Goal: Task Accomplishment & Management: Complete application form

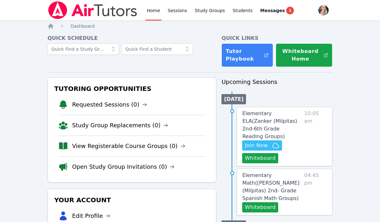
click at [156, 11] on link "Home" at bounding box center [154, 10] width 16 height 20
click at [262, 118] on link "Elementary ELA ( Zanker (Milpitas) 2nd-6th Grade Reading Groups )" at bounding box center [271, 125] width 59 height 31
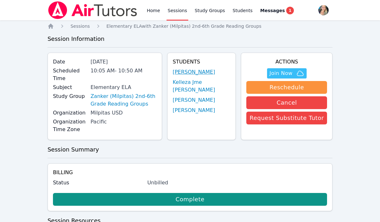
click at [208, 71] on link "[PERSON_NAME]" at bounding box center [194, 72] width 42 height 8
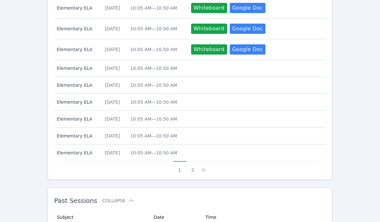
scroll to position [325, 0]
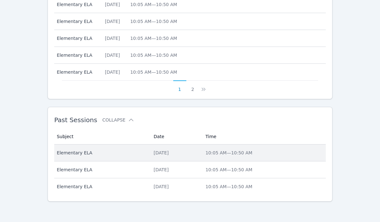
click at [154, 152] on div "Wed Oct 8, 2025" at bounding box center [176, 153] width 44 height 6
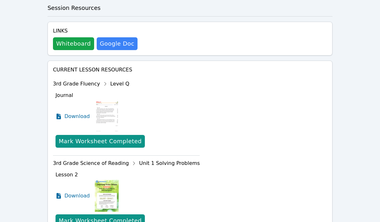
scroll to position [439, 0]
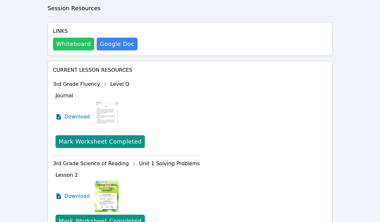
click at [64, 45] on button "Whiteboard" at bounding box center [73, 44] width 41 height 13
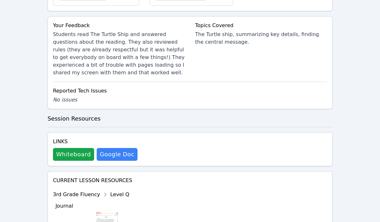
scroll to position [0, 0]
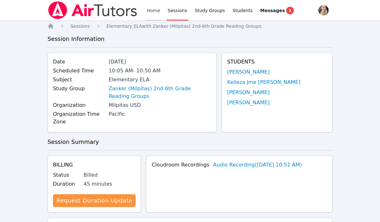
click at [149, 8] on link "Home" at bounding box center [154, 10] width 16 height 20
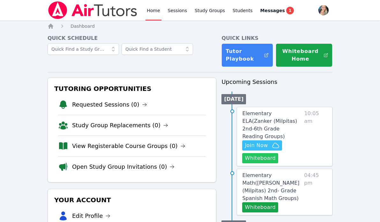
click at [255, 153] on button "Whiteboard" at bounding box center [260, 158] width 36 height 10
click at [151, 12] on link "Home" at bounding box center [154, 10] width 16 height 20
click at [258, 142] on span "Join Now" at bounding box center [256, 146] width 23 height 8
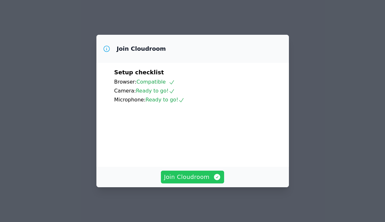
click at [190, 181] on span "Join Cloudroom" at bounding box center [192, 177] width 57 height 9
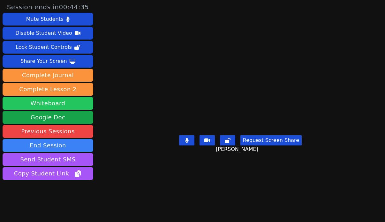
click at [50, 103] on button "Whiteboard" at bounding box center [48, 103] width 91 height 13
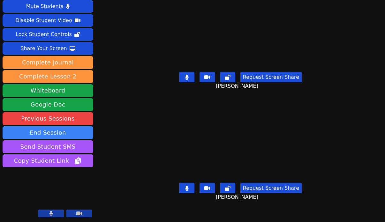
scroll to position [12, 0]
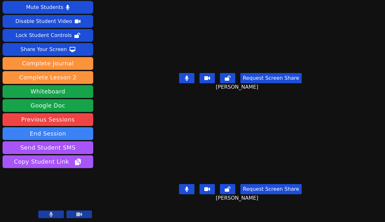
click at [190, 190] on div "Request Screen Share Zainab Rahimi" at bounding box center [240, 195] width 178 height 26
click at [186, 186] on button at bounding box center [186, 189] width 15 height 10
click at [187, 184] on button at bounding box center [186, 189] width 15 height 10
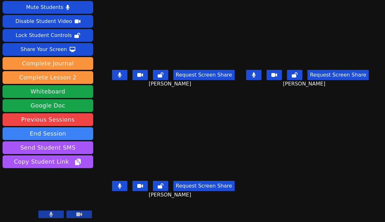
scroll to position [0, 0]
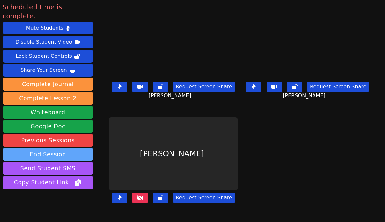
click at [48, 148] on button "End Session" at bounding box center [48, 154] width 91 height 13
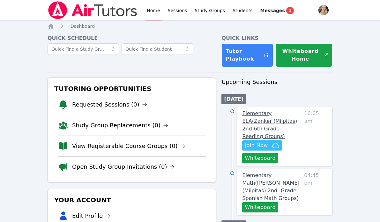
click at [259, 119] on span "Elementary ELA ( Zanker (Milpitas) 2nd-6th Grade Reading Groups )" at bounding box center [269, 125] width 55 height 29
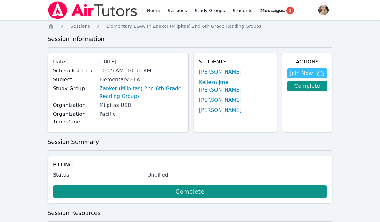
click at [147, 12] on link "Home" at bounding box center [154, 10] width 16 height 20
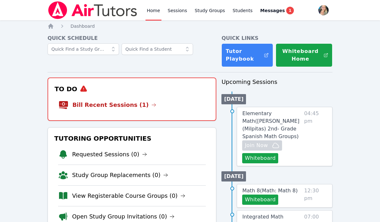
click at [146, 101] on li "Bill Recent Sessions (1)" at bounding box center [132, 105] width 148 height 20
click at [125, 103] on link "Bill Recent Sessions (1)" at bounding box center [114, 105] width 84 height 9
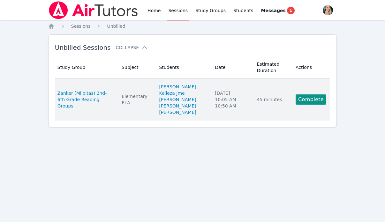
click at [309, 94] on td "Actions Complete" at bounding box center [311, 100] width 38 height 42
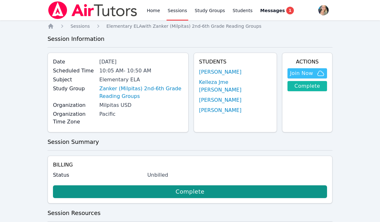
click at [308, 85] on link "Complete" at bounding box center [308, 86] width 40 height 10
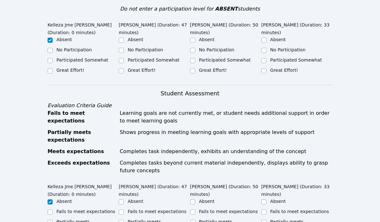
scroll to position [166, 0]
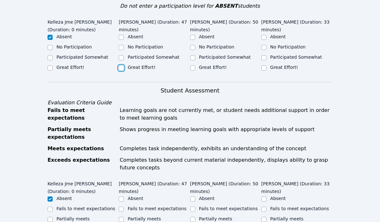
click at [121, 65] on input "Great Effort!" at bounding box center [121, 67] width 5 height 5
checkbox input "true"
click at [193, 67] on input "Great Effort!" at bounding box center [192, 67] width 5 height 5
checkbox input "true"
click at [264, 70] on input "Great Effort!" at bounding box center [264, 67] width 5 height 5
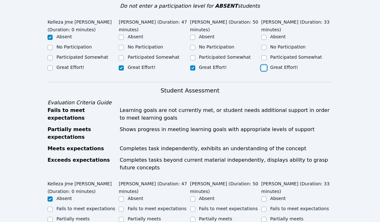
checkbox input "true"
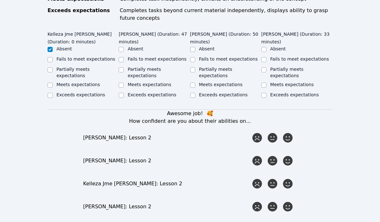
scroll to position [320, 0]
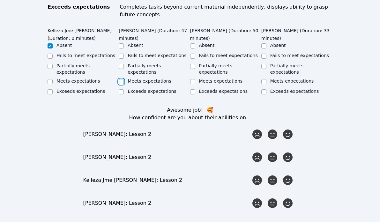
click at [123, 79] on input "Meets expectations" at bounding box center [121, 81] width 5 height 5
checkbox input "true"
click at [193, 66] on input "Partially meets expectations" at bounding box center [192, 66] width 5 height 5
checkbox input "true"
click at [266, 65] on input "Partially meets expectations" at bounding box center [264, 66] width 5 height 5
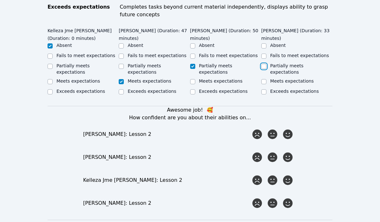
checkbox input "true"
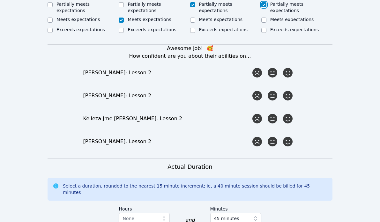
scroll to position [384, 0]
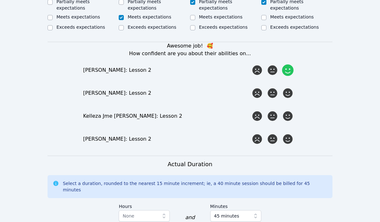
click at [293, 65] on icon at bounding box center [287, 70] width 11 height 11
click at [0, 0] on input "radio" at bounding box center [0, 0] width 0 height 0
click at [290, 88] on icon at bounding box center [287, 93] width 11 height 11
click at [0, 0] on input "radio" at bounding box center [0, 0] width 0 height 0
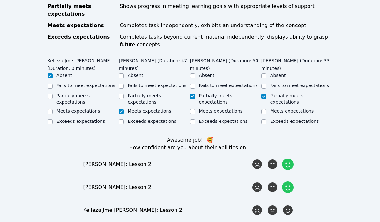
scroll to position [289, 0]
click at [192, 110] on input "Meets expectations" at bounding box center [192, 112] width 5 height 5
checkbox input "true"
checkbox input "false"
click at [264, 110] on input "Meets expectations" at bounding box center [264, 112] width 5 height 5
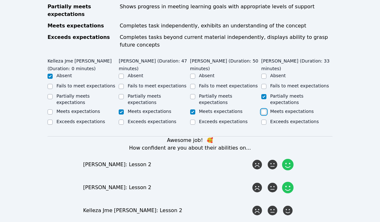
checkbox input "true"
checkbox input "false"
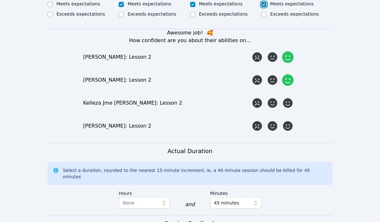
scroll to position [412, 0]
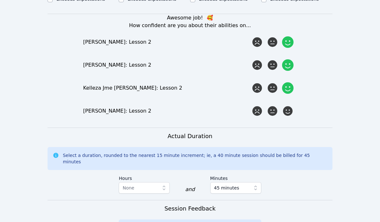
click at [288, 82] on icon at bounding box center [287, 87] width 11 height 11
click at [0, 0] on input "radio" at bounding box center [0, 0] width 0 height 0
click at [288, 114] on form "Student Participation Do not enter a participation level for ABSENT students Ke…" at bounding box center [190, 72] width 285 height 664
click at [288, 105] on icon at bounding box center [287, 110] width 11 height 11
click at [0, 0] on input "radio" at bounding box center [0, 0] width 0 height 0
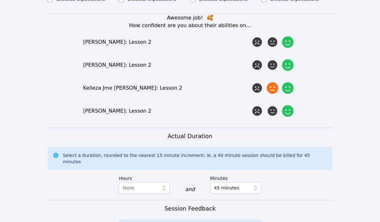
click at [273, 85] on icon at bounding box center [272, 87] width 11 height 11
click at [0, 0] on input "radio" at bounding box center [0, 0] width 0 height 0
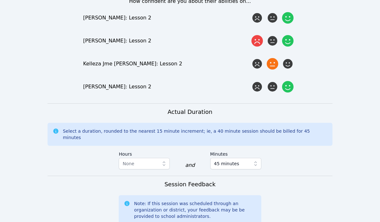
scroll to position [567, 0]
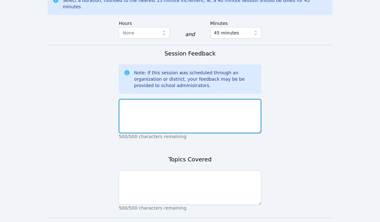
click at [205, 99] on textarea at bounding box center [190, 116] width 143 height 34
type textarea "I"
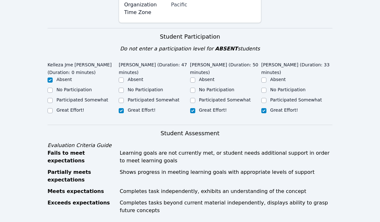
scroll to position [124, 0]
type textarea "They finished up lesson 2. Aaron was very engaged throughout the class,"
click at [192, 100] on input "Participated Somewhat" at bounding box center [192, 100] width 5 height 5
checkbox input "true"
click at [194, 111] on input "Great Effort!" at bounding box center [192, 110] width 5 height 5
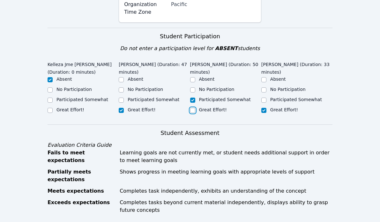
checkbox input "true"
checkbox input "false"
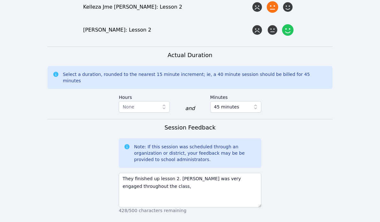
scroll to position [600, 0]
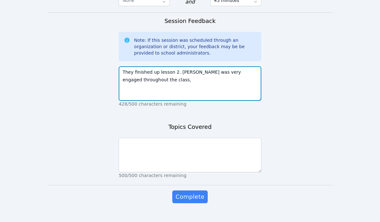
click at [173, 78] on textarea "They finished up lesson 2. Aaron was very engaged throughout the class," at bounding box center [190, 83] width 143 height 34
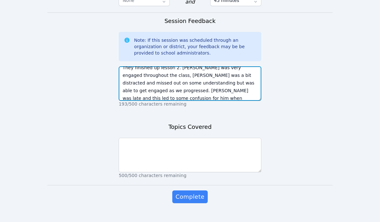
scroll to position [12, 0]
type textarea "They finished up lesson 2. Aaron was very engaged throughout the class, Zainab …"
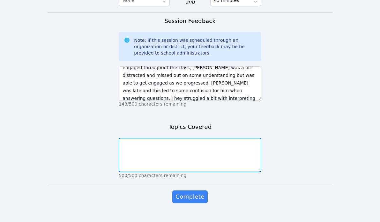
click at [148, 141] on textarea at bounding box center [190, 155] width 143 height 34
type textarea "The Three Wishes"
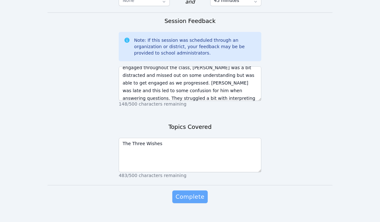
click at [182, 193] on span "Complete" at bounding box center [190, 197] width 29 height 9
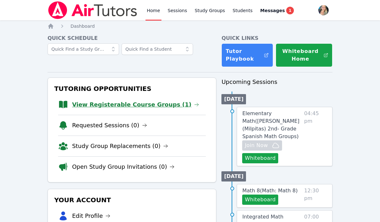
click at [139, 104] on link "View Registerable Course Groups (1)" at bounding box center [135, 104] width 127 height 9
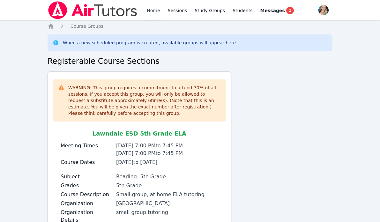
click at [147, 8] on link "Home" at bounding box center [154, 10] width 16 height 20
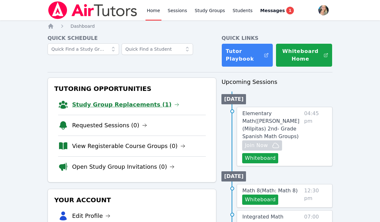
click at [88, 104] on link "Study Group Replacements (1)" at bounding box center [125, 104] width 107 height 9
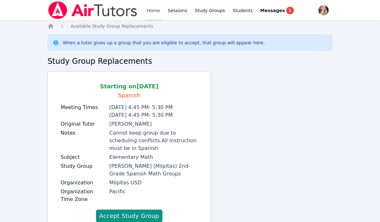
click at [153, 10] on link "Home" at bounding box center [154, 10] width 16 height 20
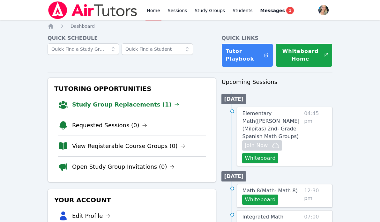
click at [153, 10] on link "Home" at bounding box center [154, 10] width 16 height 20
click at [113, 106] on link "Study Group Replacements (1)" at bounding box center [125, 104] width 107 height 9
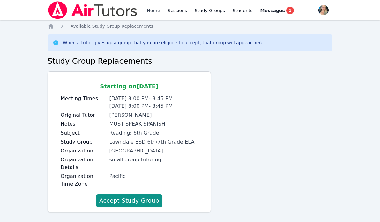
click at [152, 9] on link "Home" at bounding box center [154, 10] width 16 height 20
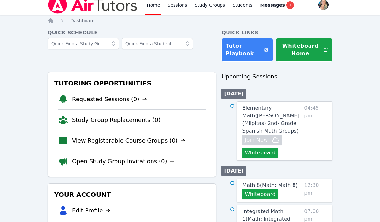
scroll to position [7, 0]
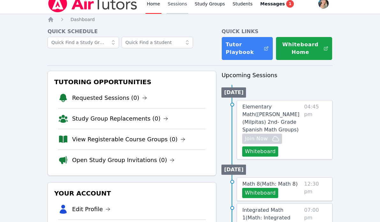
click at [182, 3] on link "Sessions" at bounding box center [178, 3] width 22 height 20
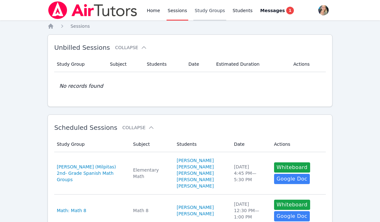
click at [210, 9] on link "Study Groups" at bounding box center [210, 10] width 33 height 20
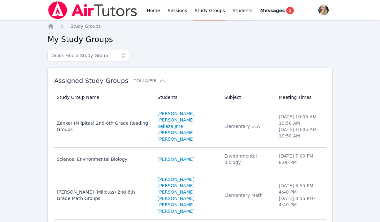
click at [244, 13] on link "Students" at bounding box center [243, 10] width 22 height 20
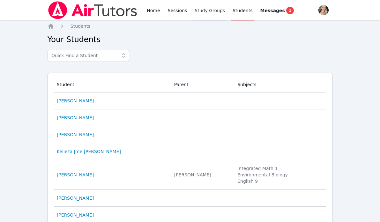
click at [221, 11] on link "Study Groups" at bounding box center [210, 10] width 33 height 20
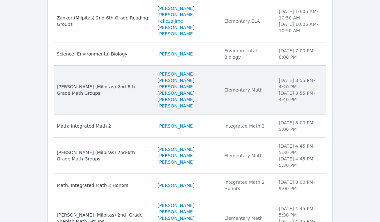
scroll to position [106, 0]
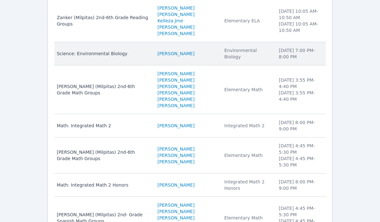
click at [116, 50] on div "Science: Environmental Biology" at bounding box center [103, 53] width 93 height 6
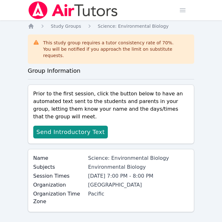
drag, startPoint x: 87, startPoint y: 178, endPoint x: 148, endPoint y: 177, distance: 61.0
click at [148, 181] on div "Organization Centinela Valley UHSD" at bounding box center [111, 185] width 156 height 9
click at [148, 181] on div "Centinela Valley UHSD" at bounding box center [138, 185] width 101 height 8
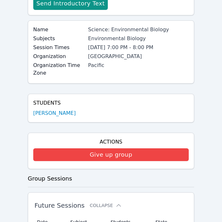
scroll to position [127, 0]
